Goal: Task Accomplishment & Management: Manage account settings

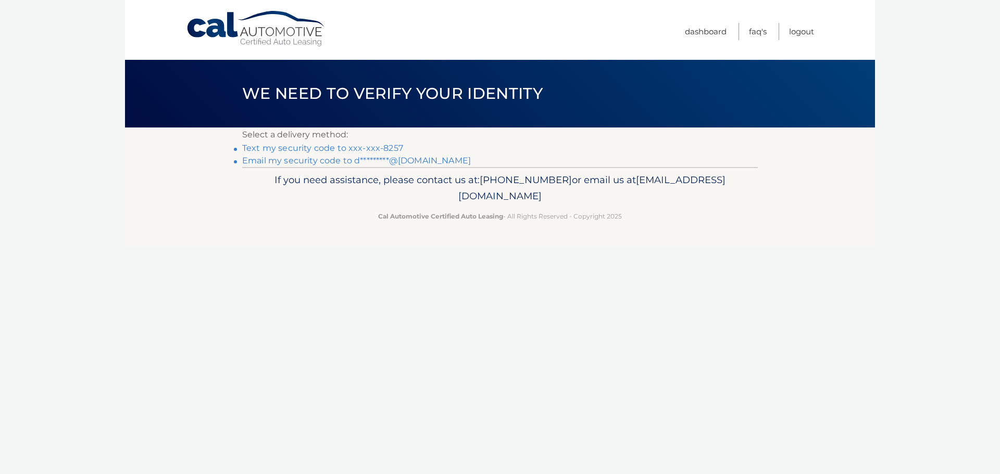
click at [382, 148] on link "Text my security code to xxx-xxx-8257" at bounding box center [322, 148] width 161 height 10
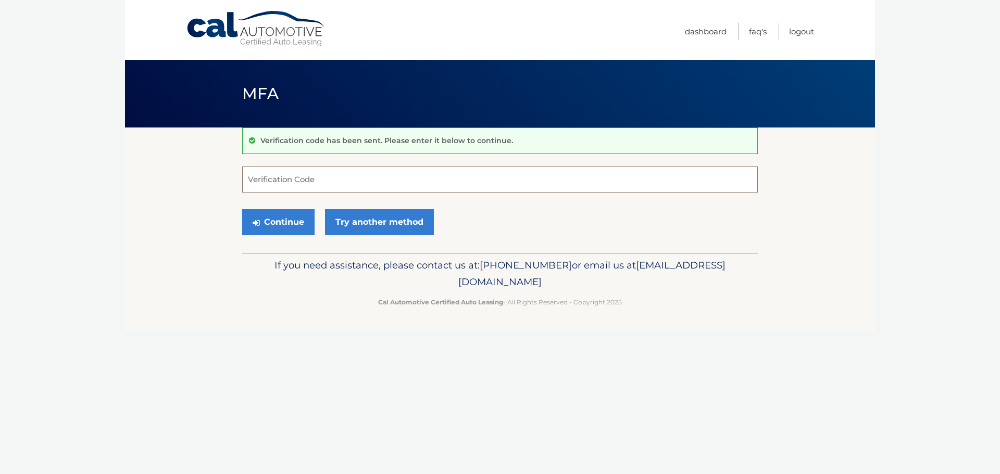
click at [264, 182] on input "Verification Code" at bounding box center [500, 180] width 516 height 26
type input "254750"
click at [242, 209] on button "Continue" at bounding box center [278, 222] width 72 height 26
click at [278, 207] on div "Continue Try another method" at bounding box center [500, 222] width 516 height 35
click at [277, 218] on button "Continue" at bounding box center [278, 222] width 72 height 26
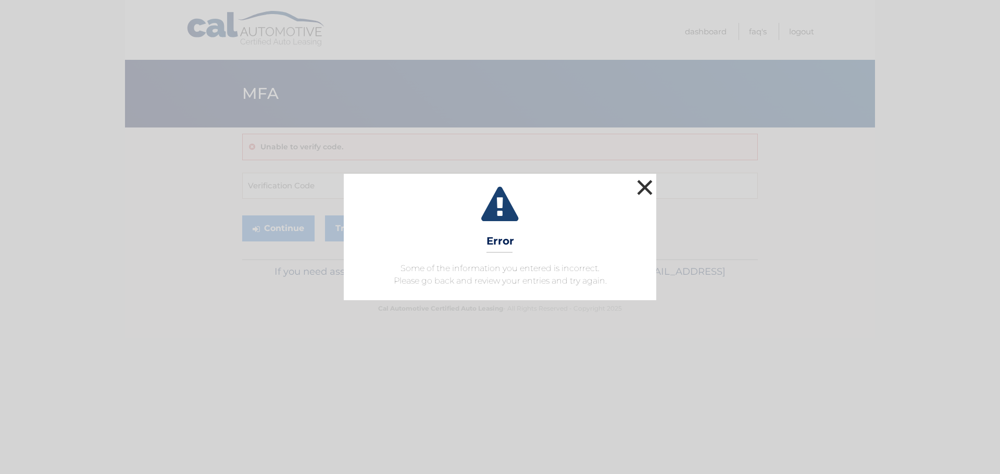
click at [650, 191] on button "×" at bounding box center [644, 187] width 21 height 21
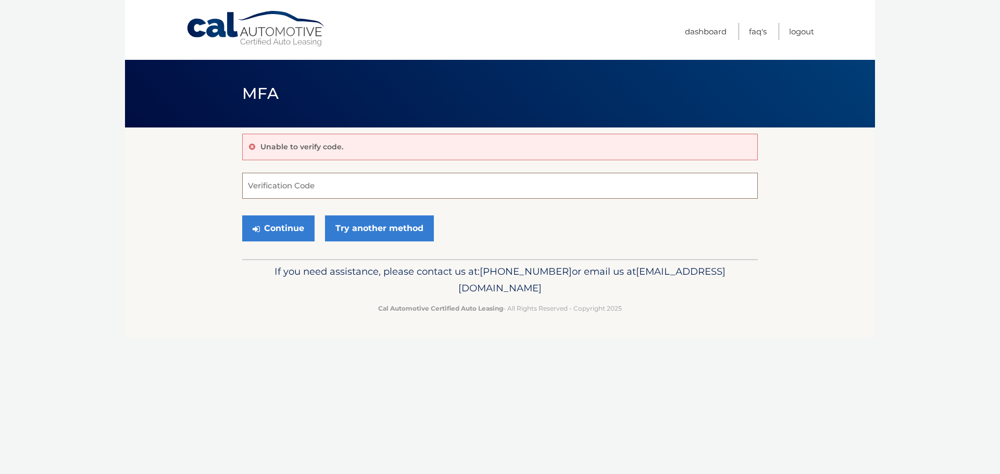
click at [353, 186] on input "Verification Code" at bounding box center [500, 186] width 516 height 26
type input "254750"
click at [242, 216] on button "Continue" at bounding box center [278, 229] width 72 height 26
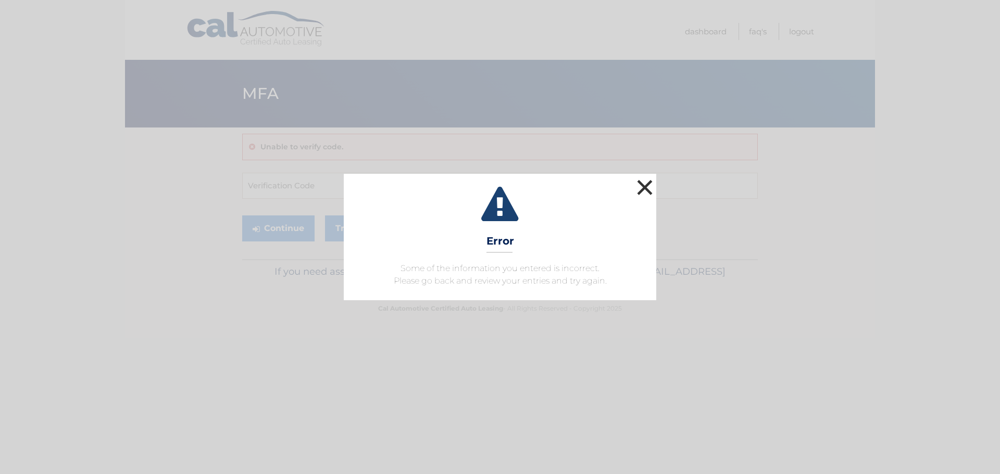
click at [652, 182] on button "×" at bounding box center [644, 187] width 21 height 21
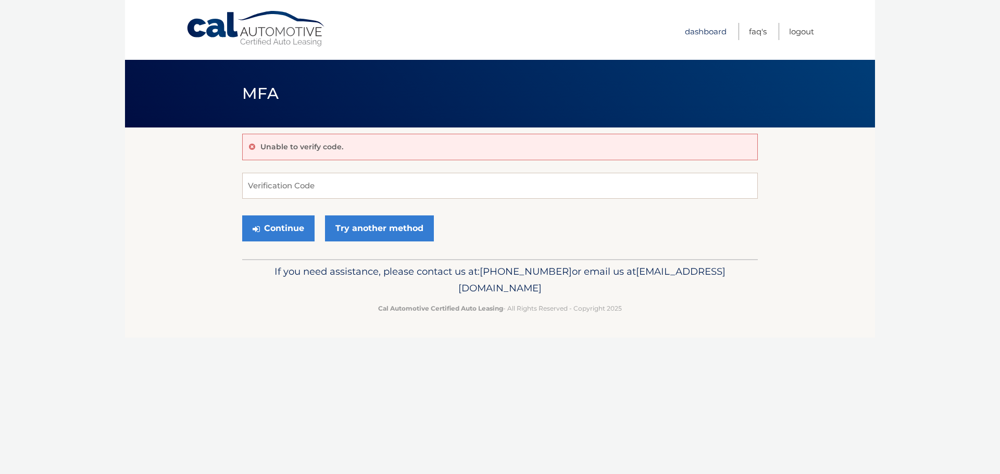
click at [693, 30] on link "Dashboard" at bounding box center [706, 31] width 42 height 17
click at [262, 36] on link "Cal Automotive" at bounding box center [256, 28] width 141 height 37
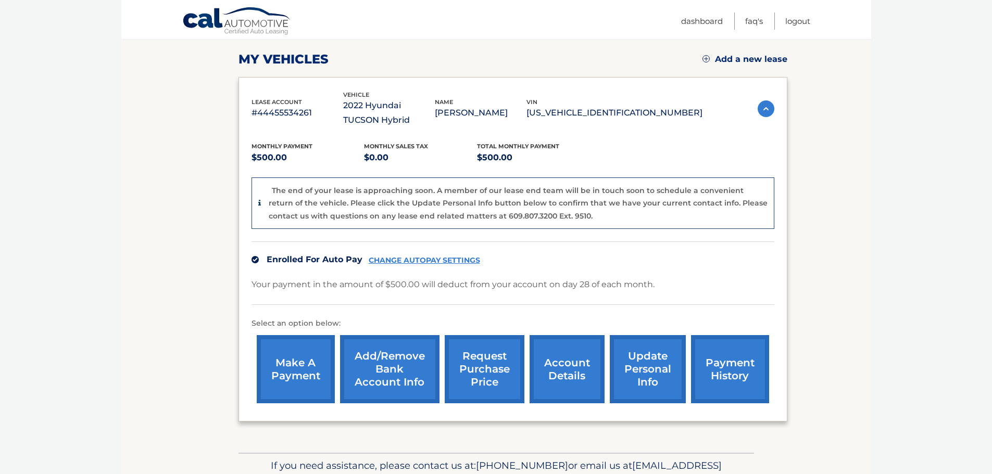
scroll to position [156, 0]
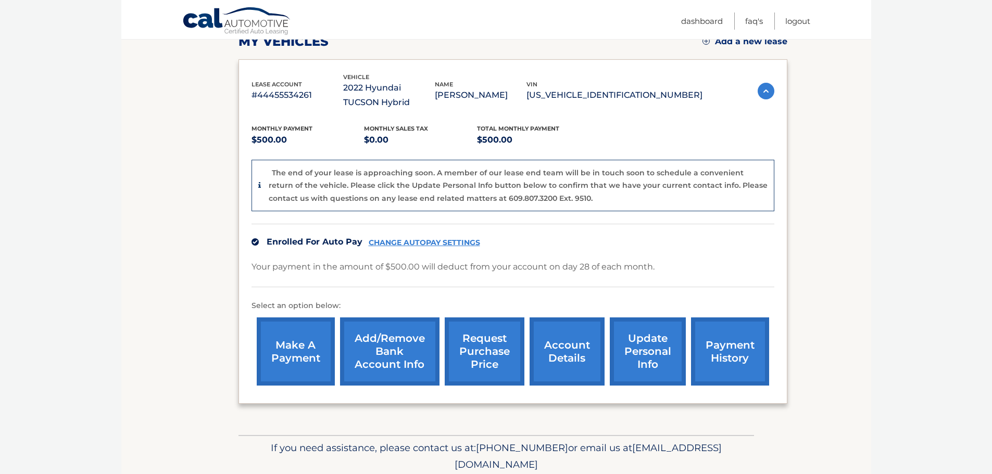
click at [730, 363] on link "payment history" at bounding box center [730, 352] width 78 height 68
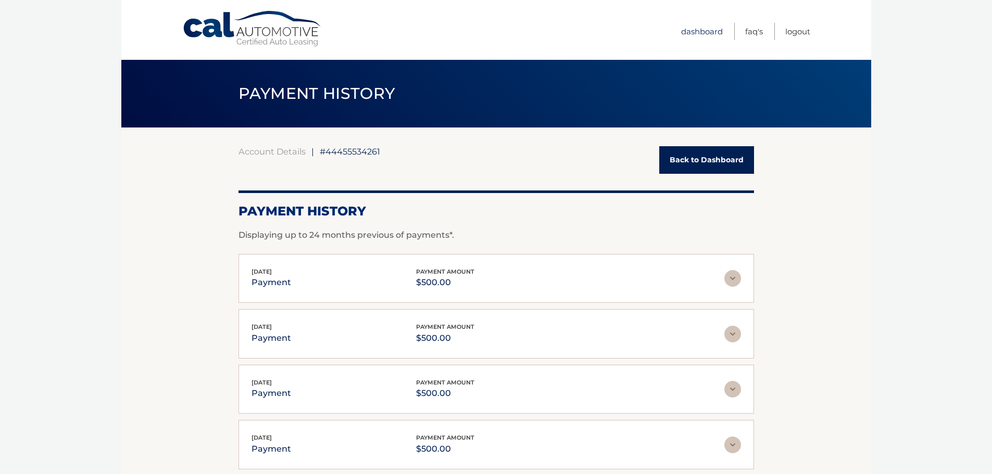
click at [691, 34] on link "Dashboard" at bounding box center [702, 31] width 42 height 17
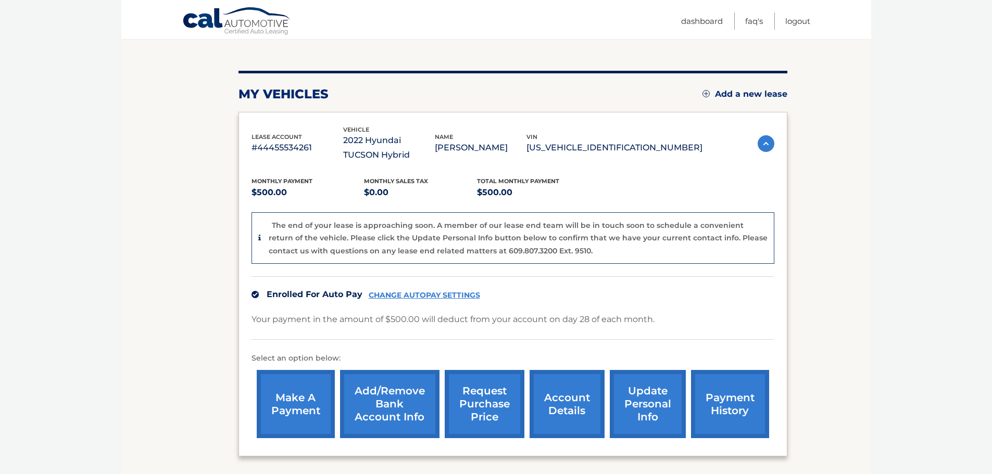
scroll to position [104, 0]
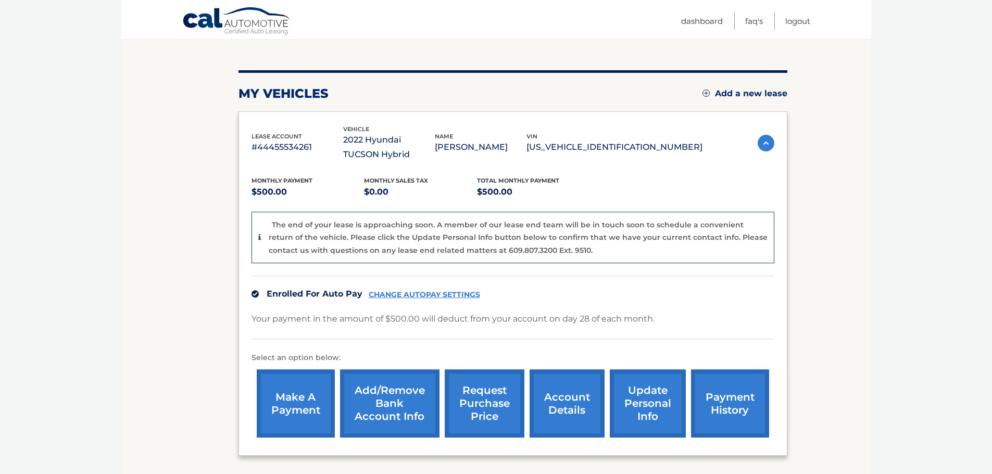
click at [360, 399] on link "Add/Remove bank account info" at bounding box center [389, 404] width 99 height 68
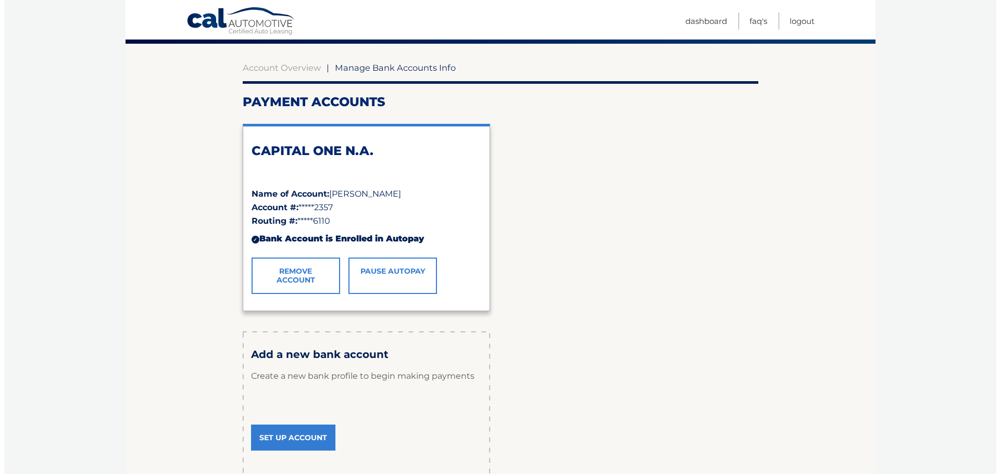
scroll to position [82, 0]
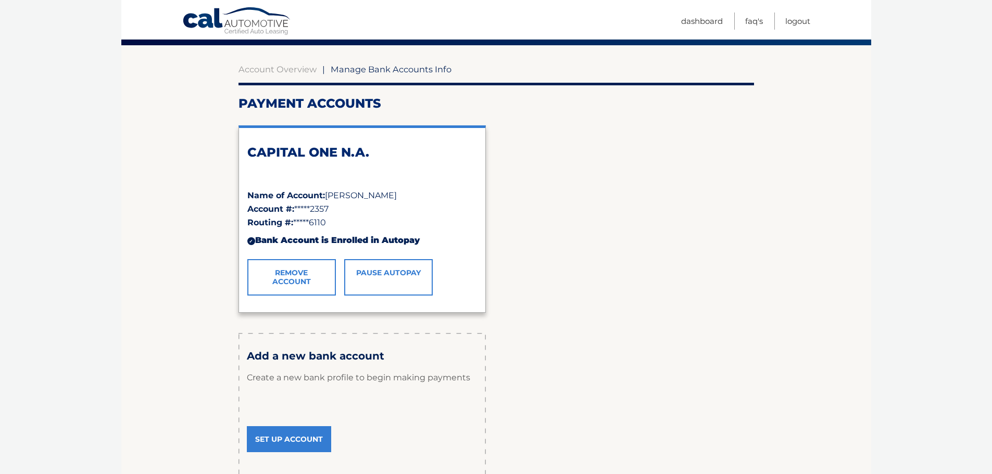
click at [405, 274] on link "Pause AutoPay" at bounding box center [388, 277] width 89 height 36
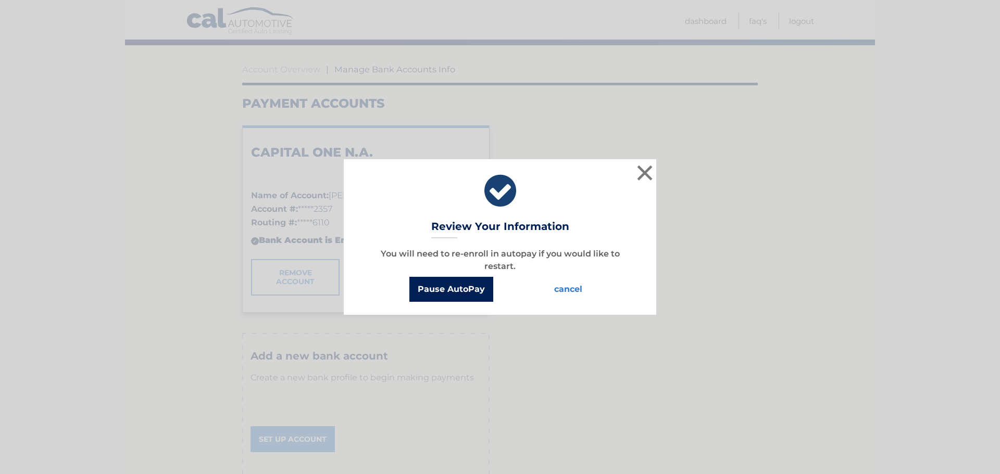
click at [438, 287] on button "Pause AutoPay" at bounding box center [451, 289] width 84 height 25
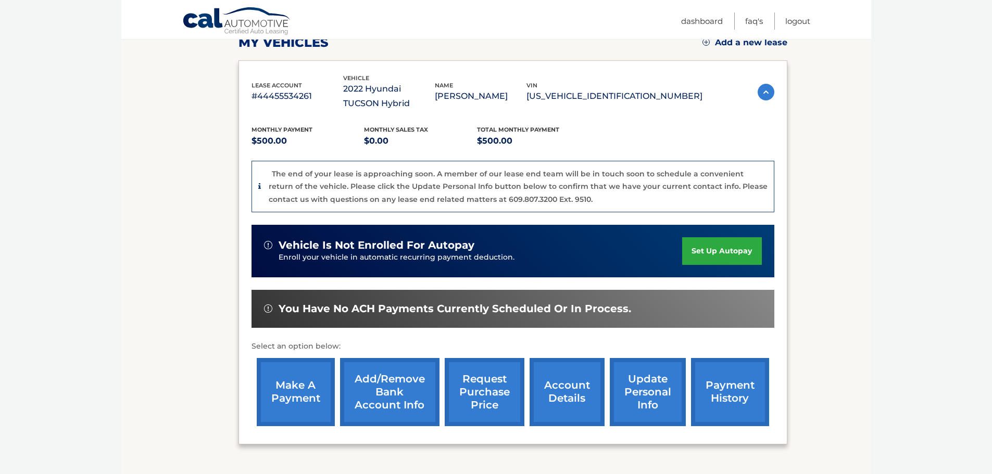
scroll to position [156, 0]
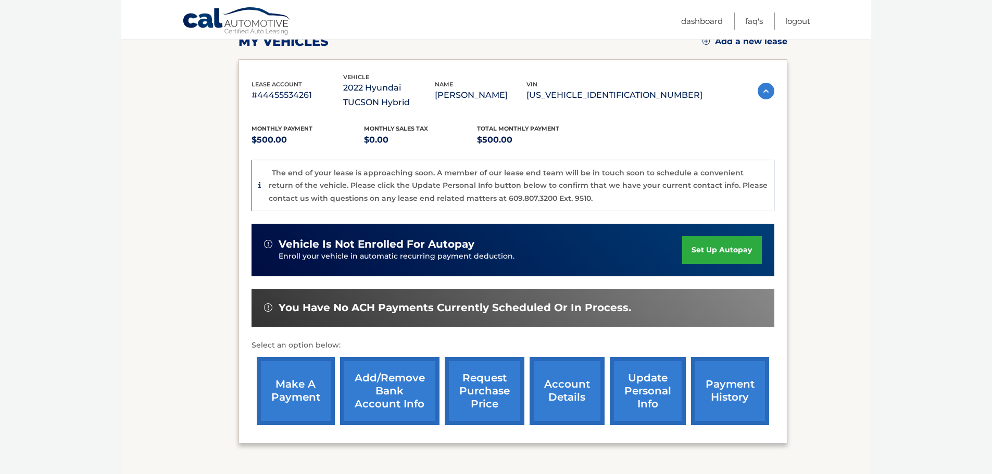
click at [543, 386] on link "account details" at bounding box center [567, 391] width 75 height 68
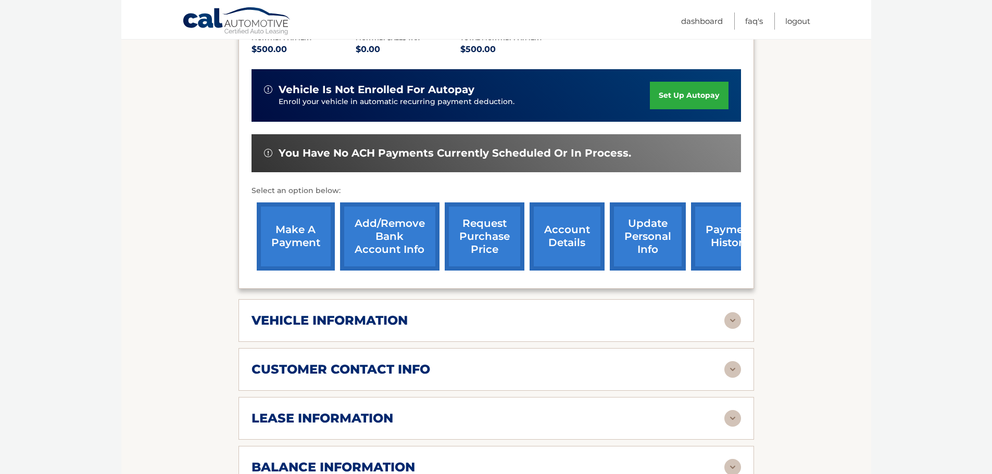
scroll to position [469, 0]
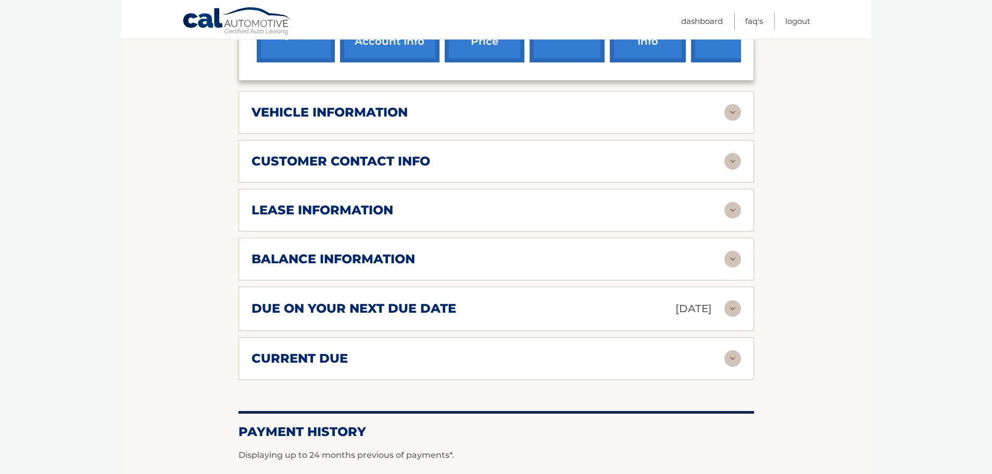
click at [735, 117] on img at bounding box center [732, 112] width 17 height 17
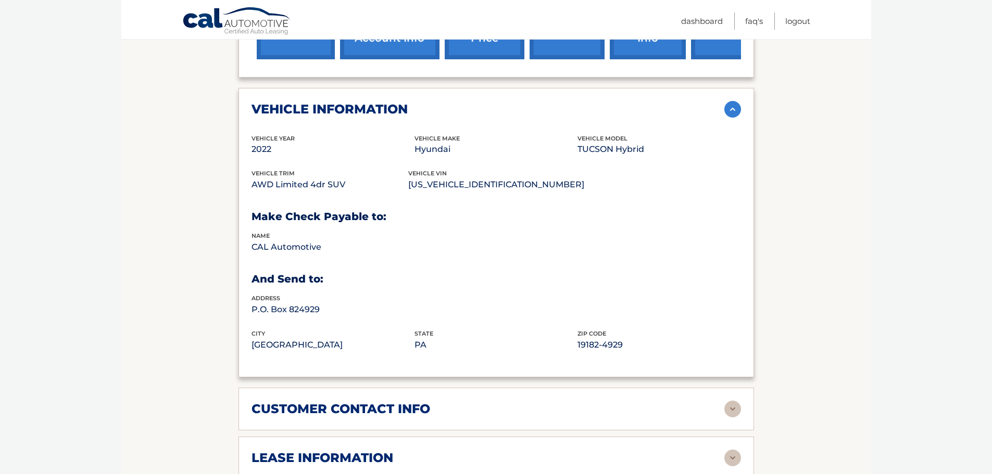
scroll to position [677, 0]
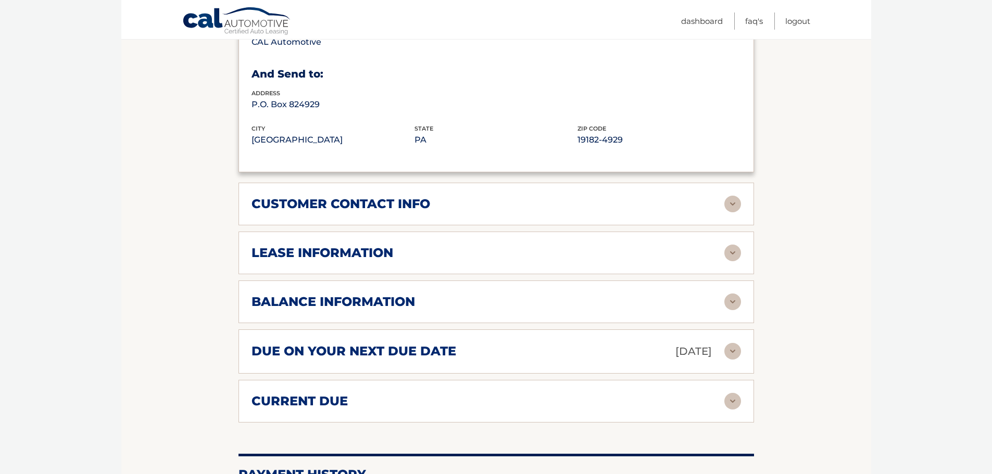
click at [680, 217] on div "customer contact info full name DARYN KEDDELL street address 2 GROVE TERRACE ci…" at bounding box center [497, 204] width 516 height 43
click at [719, 253] on div "lease information" at bounding box center [488, 253] width 473 height 16
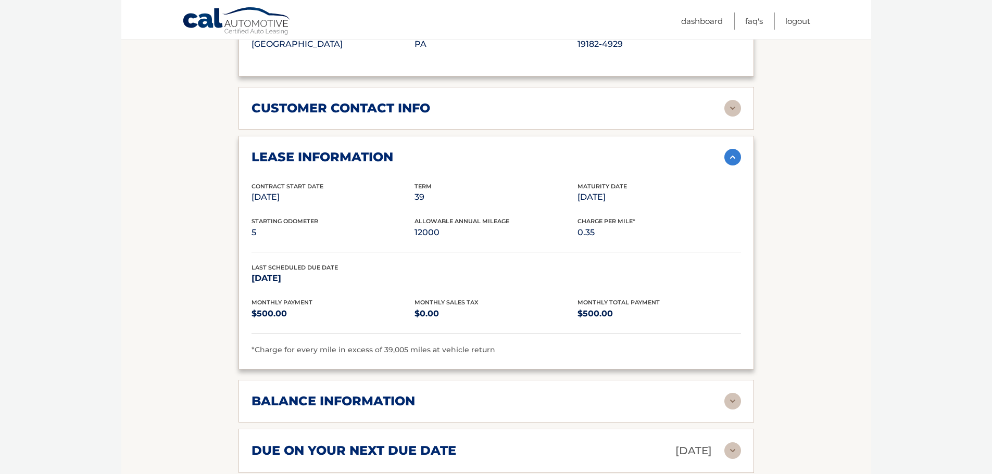
scroll to position [833, 0]
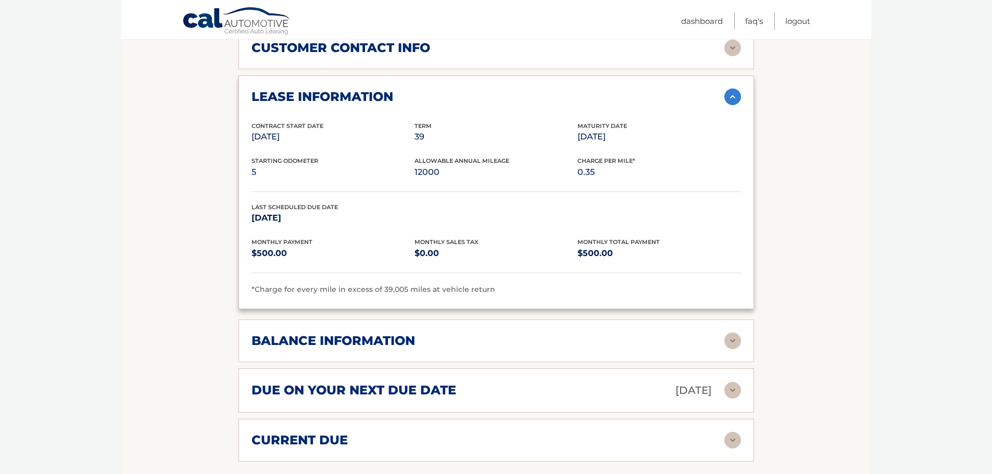
drag, startPoint x: 735, startPoint y: 344, endPoint x: 792, endPoint y: 334, distance: 57.7
click at [735, 344] on img at bounding box center [732, 341] width 17 height 17
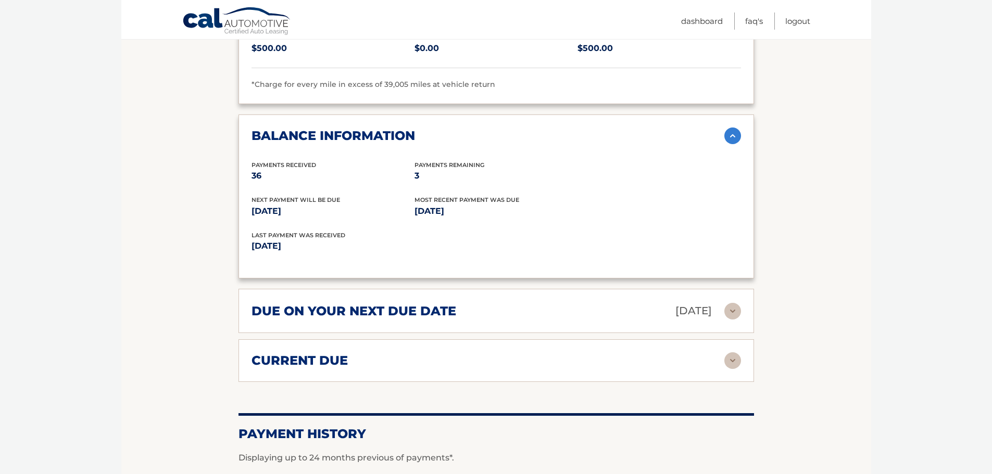
scroll to position [1094, 0]
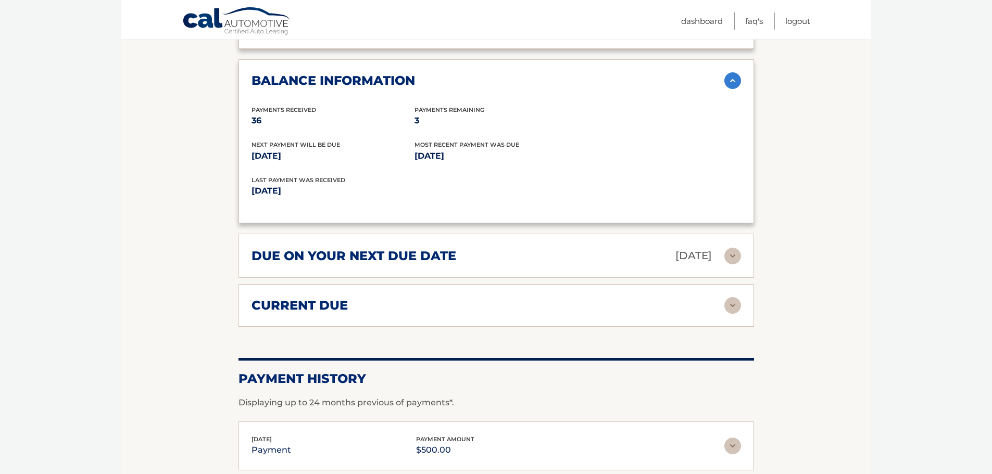
click at [735, 257] on img at bounding box center [732, 256] width 17 height 17
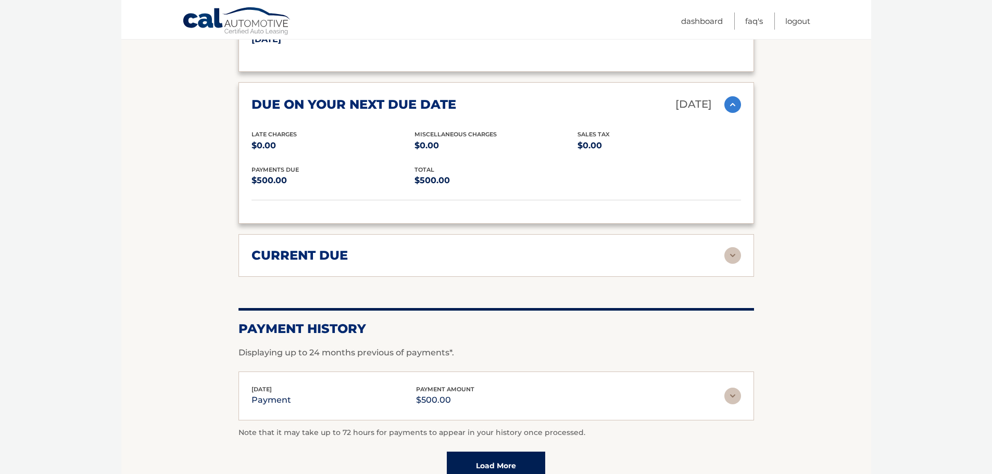
scroll to position [1250, 0]
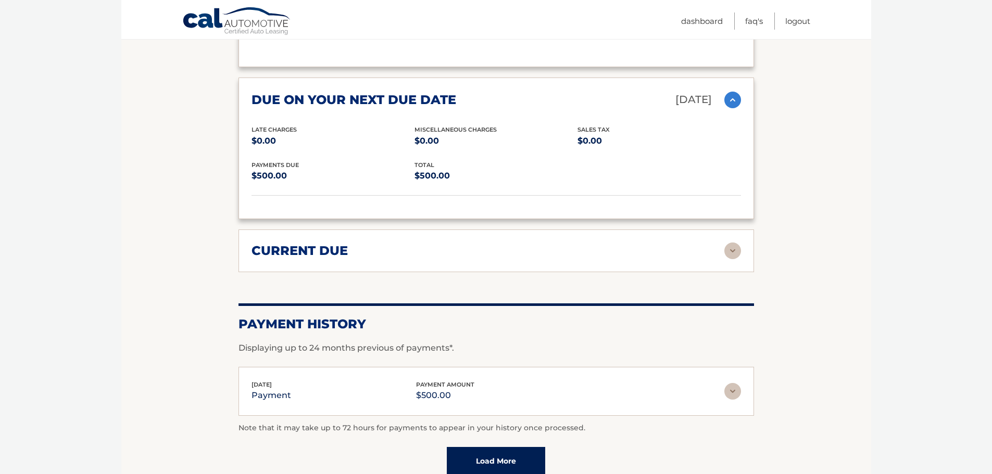
click at [732, 253] on img at bounding box center [732, 251] width 17 height 17
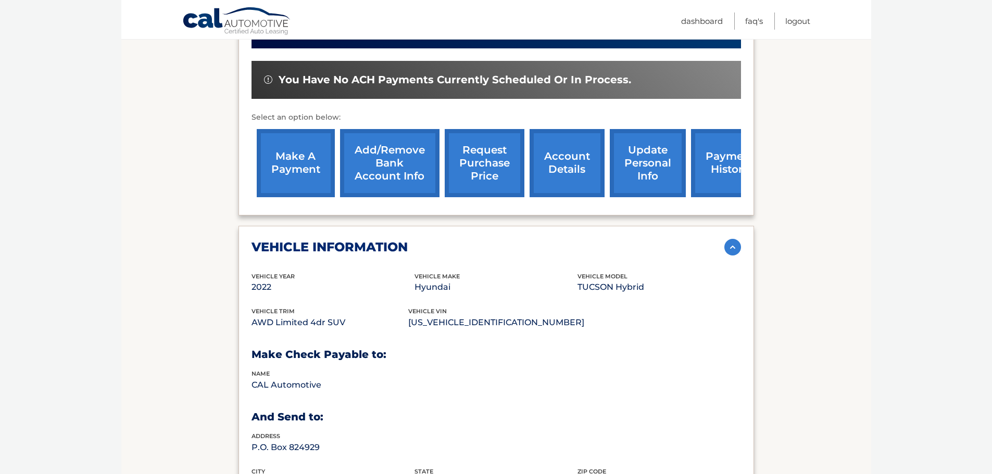
scroll to position [0, 0]
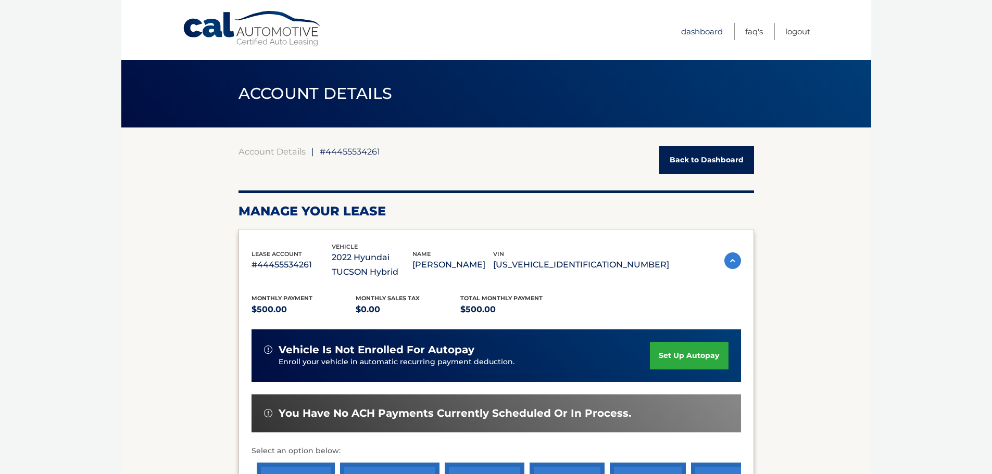
click at [712, 30] on link "Dashboard" at bounding box center [702, 31] width 42 height 17
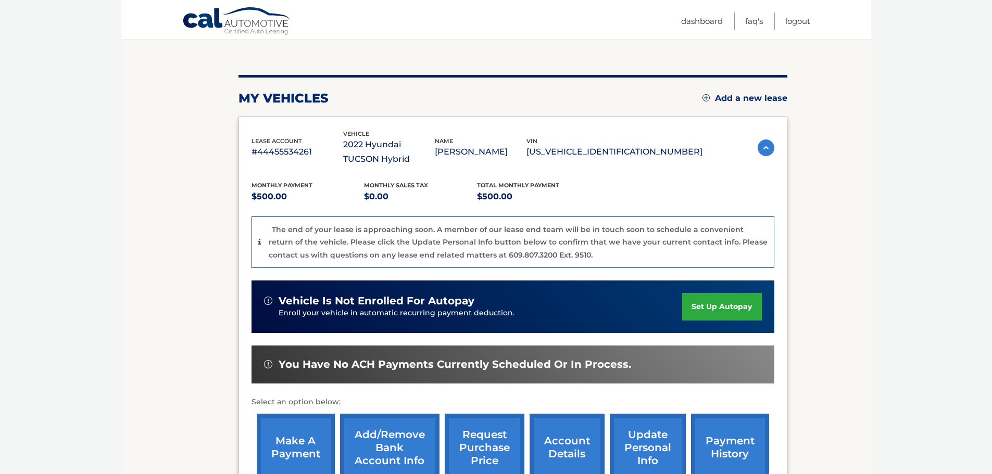
scroll to position [236, 0]
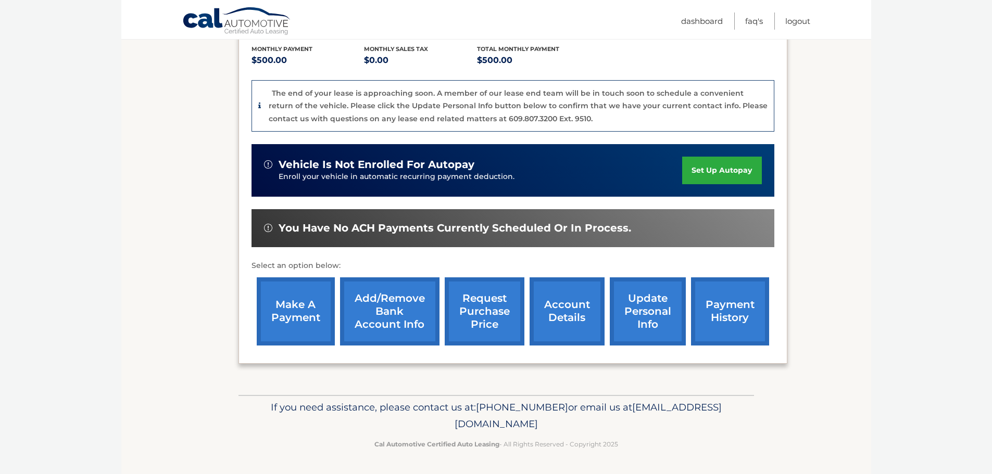
click at [560, 324] on link "account details" at bounding box center [567, 312] width 75 height 68
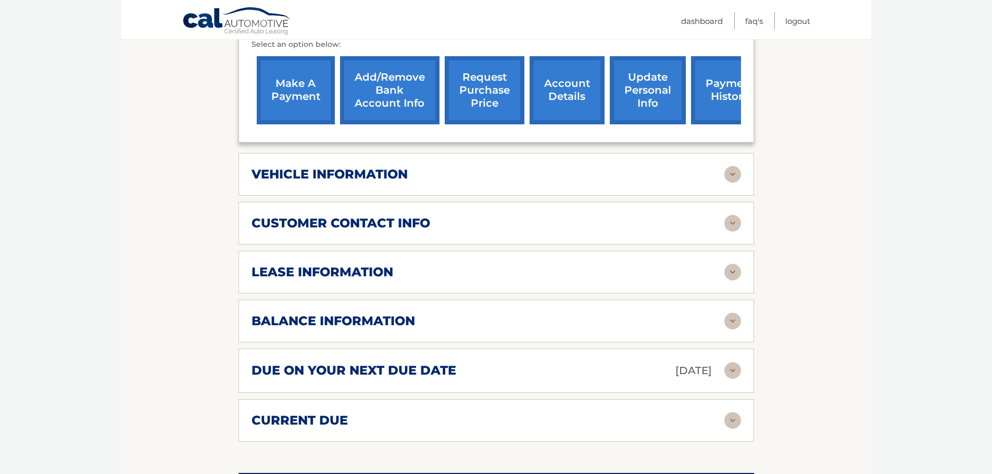
scroll to position [469, 0]
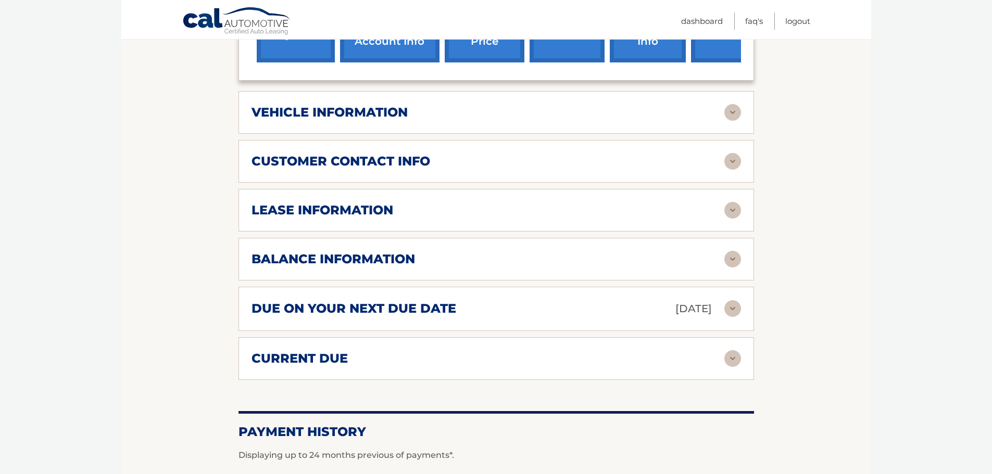
click at [733, 357] on img at bounding box center [732, 358] width 17 height 17
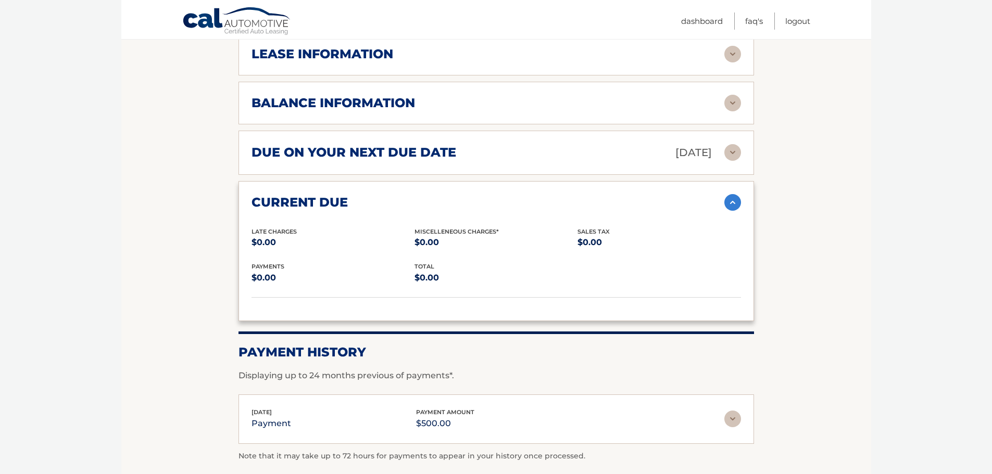
scroll to position [521, 0]
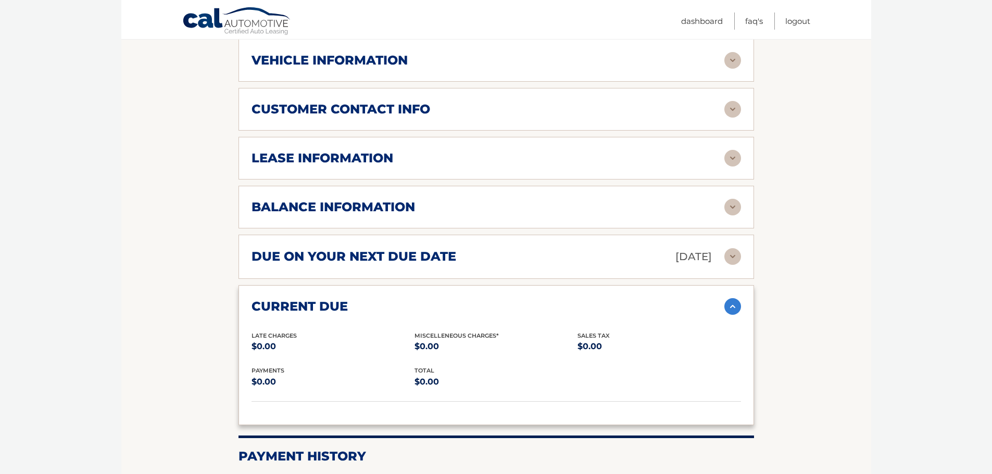
click at [730, 207] on img at bounding box center [732, 207] width 17 height 17
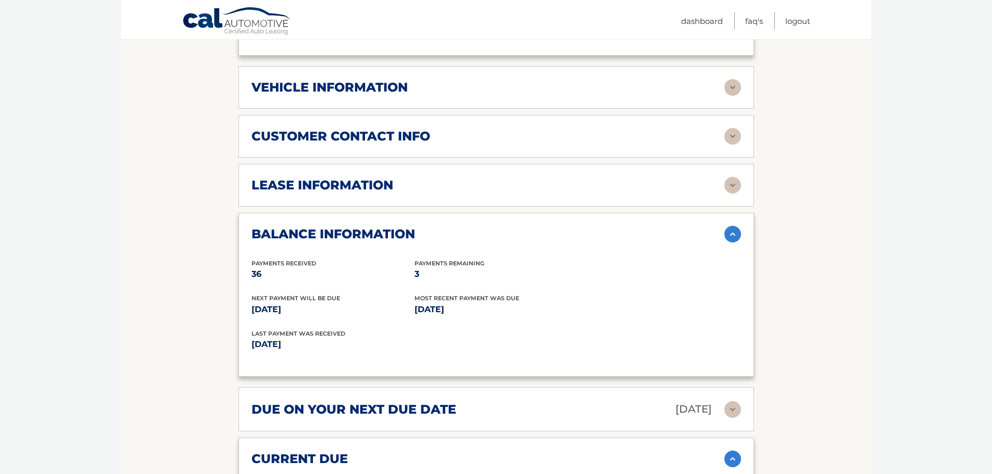
scroll to position [469, 0]
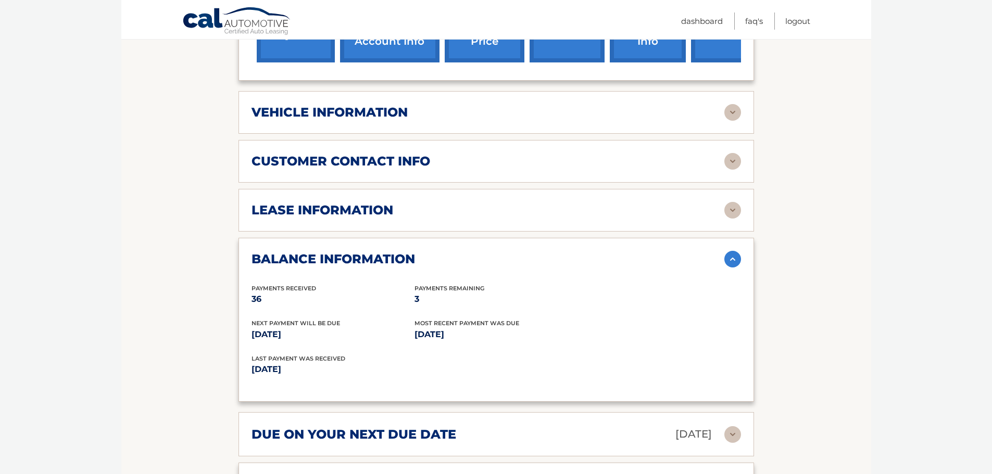
click at [732, 211] on img at bounding box center [732, 210] width 17 height 17
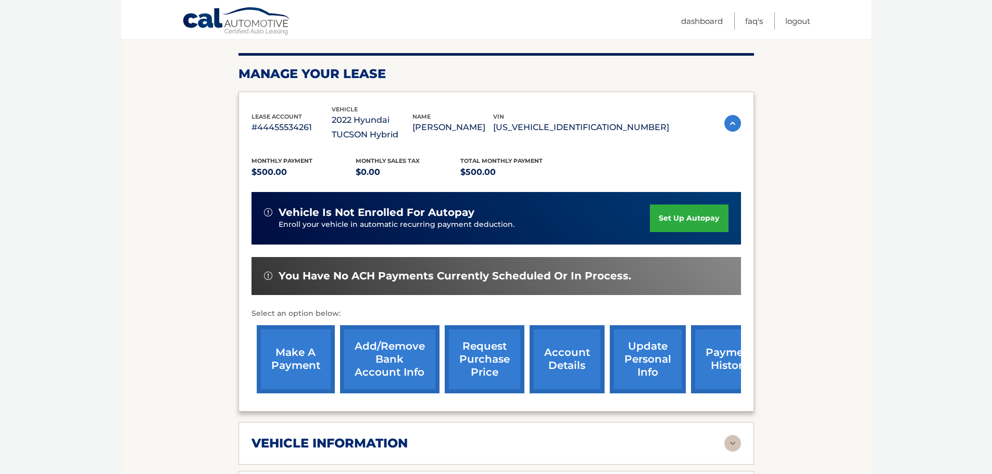
scroll to position [0, 0]
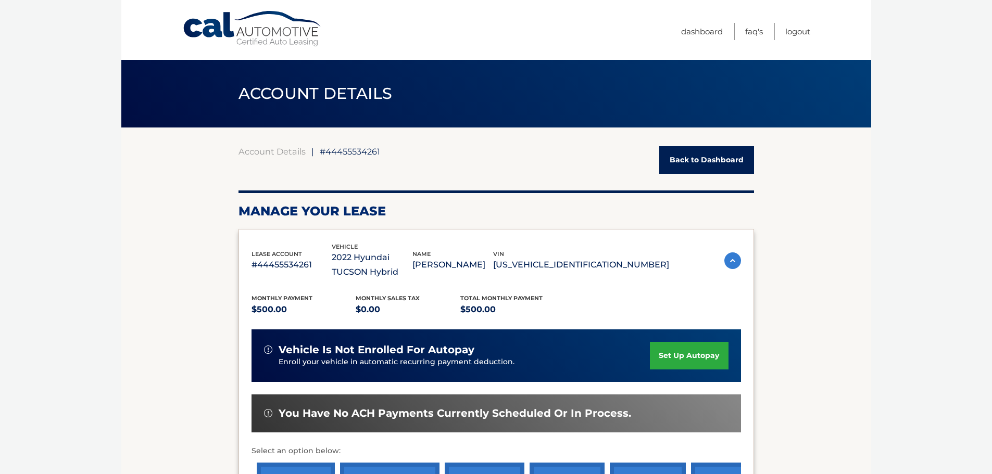
click at [703, 22] on ul "Dashboard FAQ's Logout" at bounding box center [745, 30] width 129 height 60
click at [700, 37] on link "Dashboard" at bounding box center [702, 31] width 42 height 17
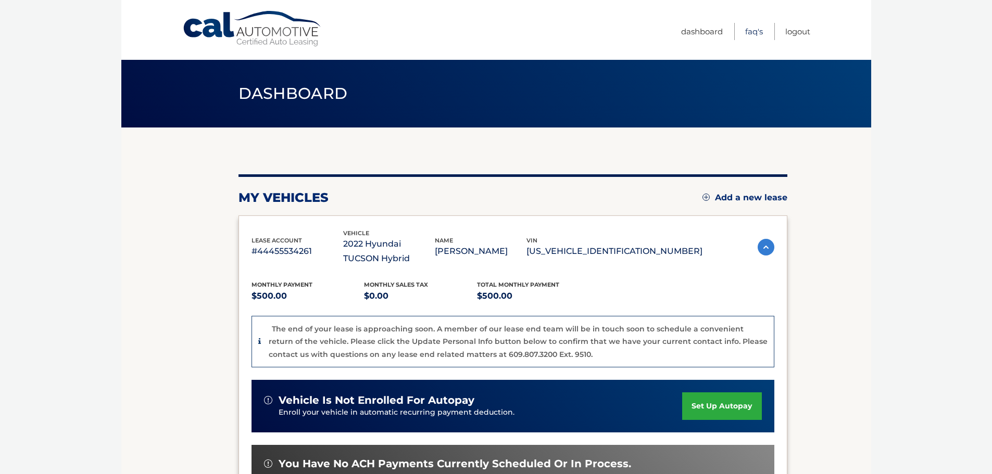
click at [753, 32] on link "FAQ's" at bounding box center [754, 31] width 18 height 17
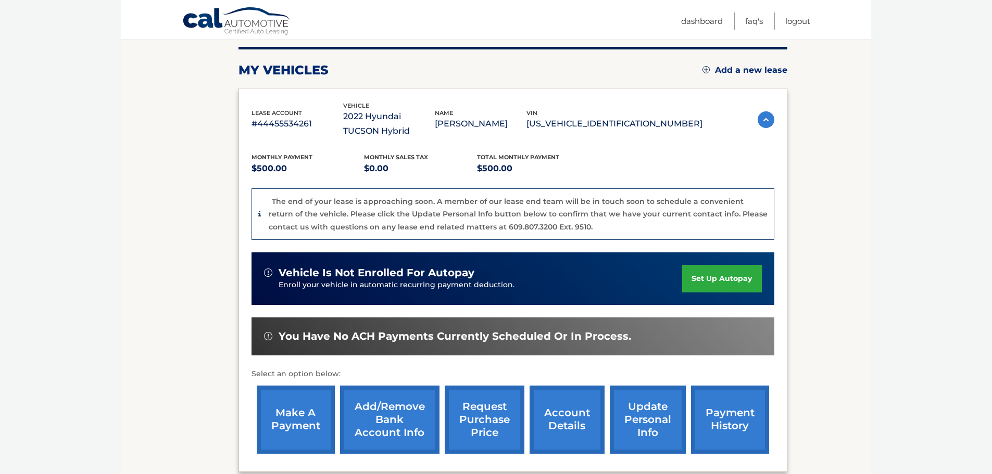
scroll to position [156, 0]
